Goal: Check status

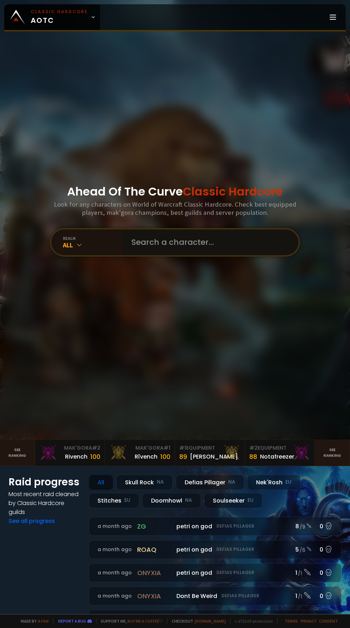
click at [256, 255] on input "text" at bounding box center [208, 242] width 163 height 26
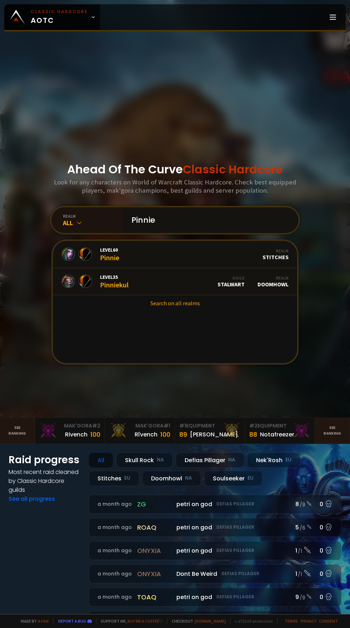
scroll to position [23, 0]
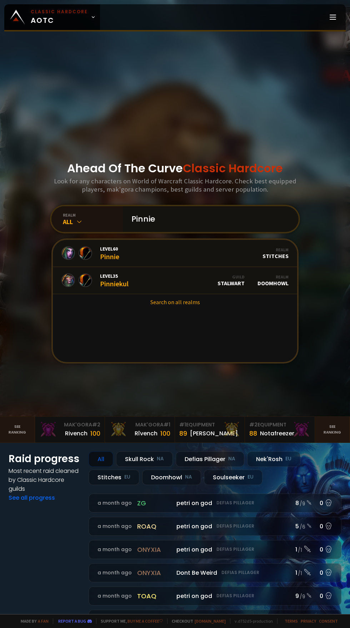
type input "Pinnie"
click at [230, 279] on div "Guild" at bounding box center [231, 276] width 27 height 5
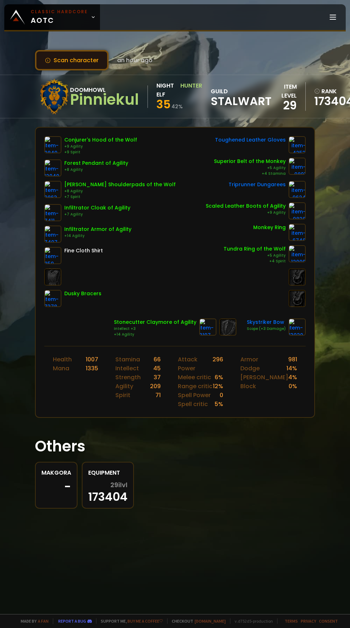
click at [91, 63] on button "Scan character" at bounding box center [72, 60] width 74 height 20
